Goal: Information Seeking & Learning: Learn about a topic

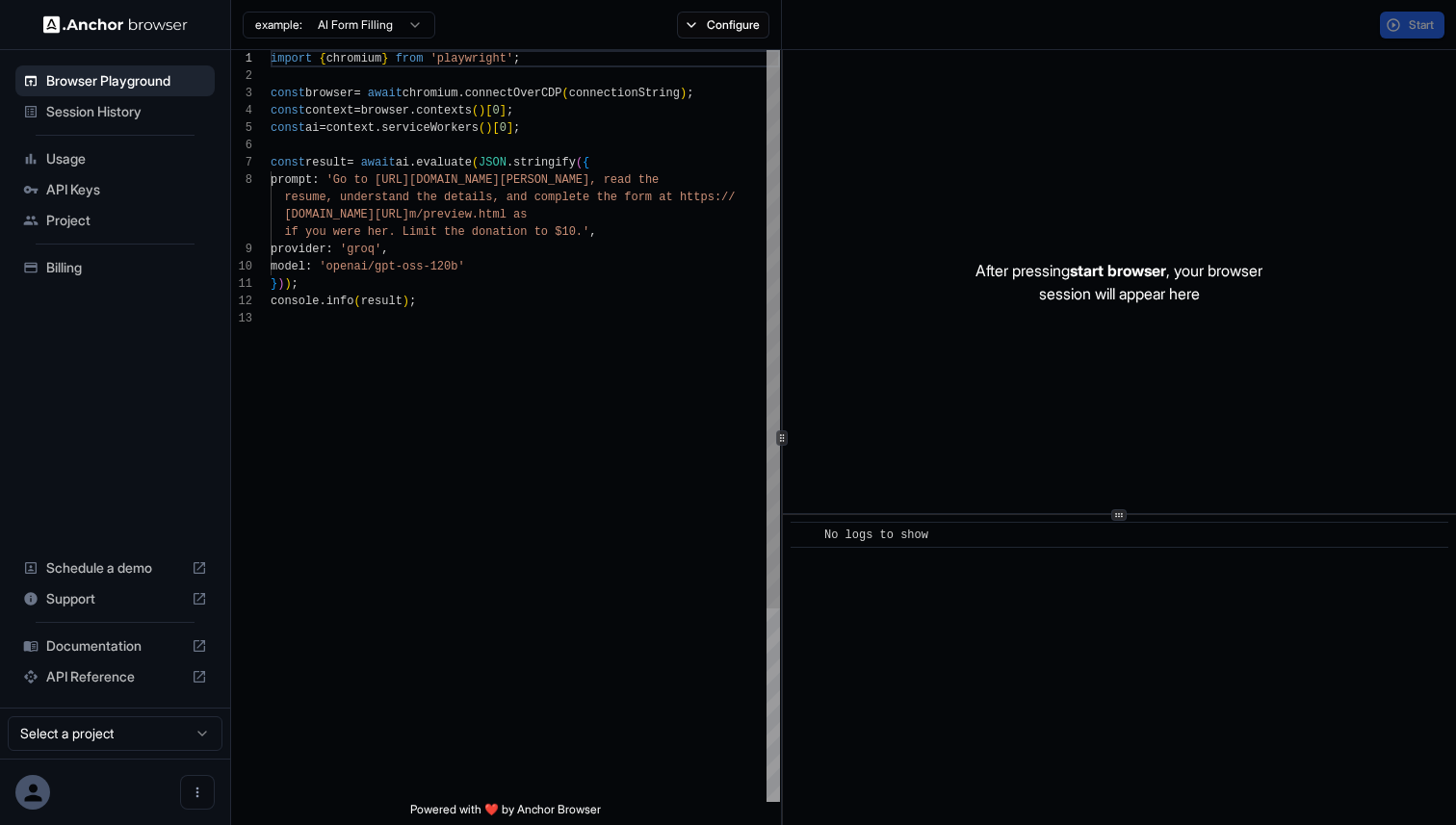
scroll to position [121, 0]
click at [111, 674] on span "API Reference" at bounding box center [115, 675] width 138 height 19
click at [104, 655] on div "Documentation" at bounding box center [115, 644] width 200 height 31
